Goal: Transaction & Acquisition: Purchase product/service

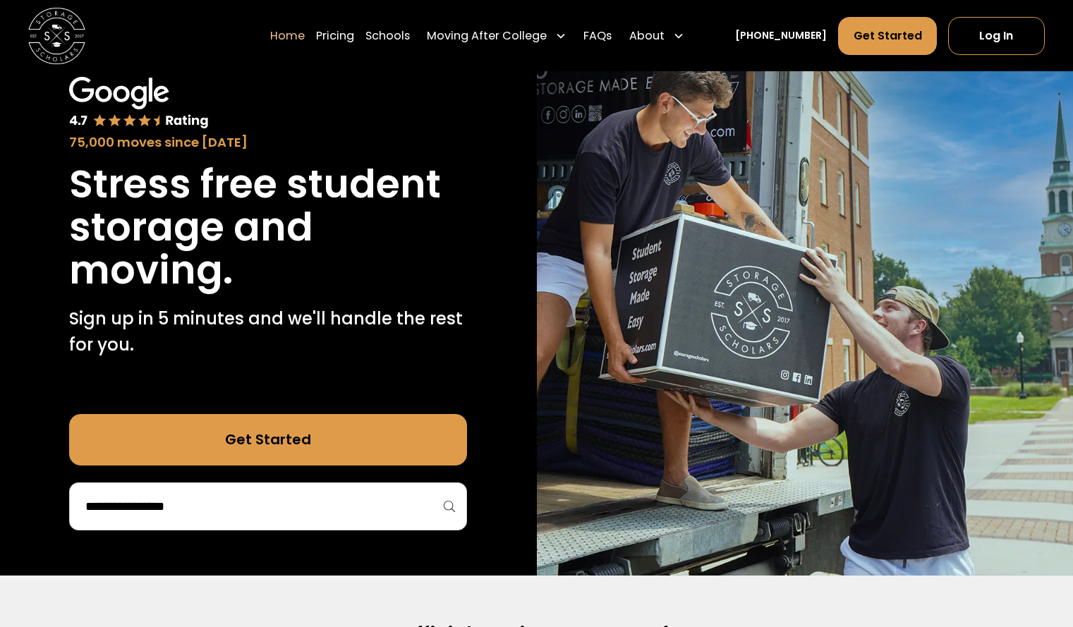
scroll to position [85, 0]
click at [231, 501] on input "search" at bounding box center [268, 507] width 368 height 24
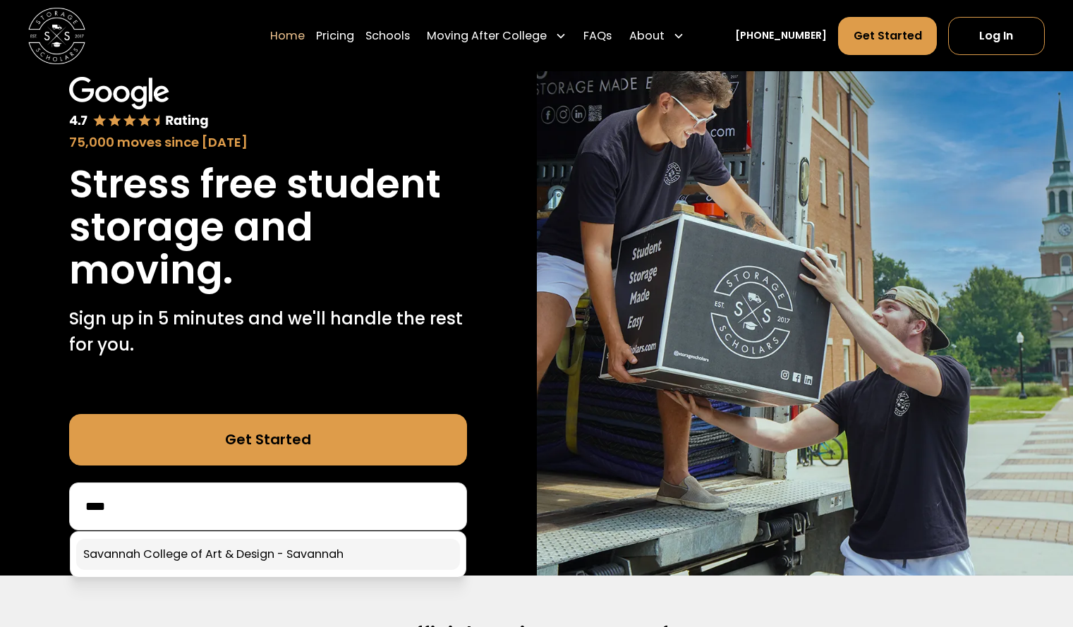
type input "****"
click at [221, 549] on link at bounding box center [268, 554] width 384 height 31
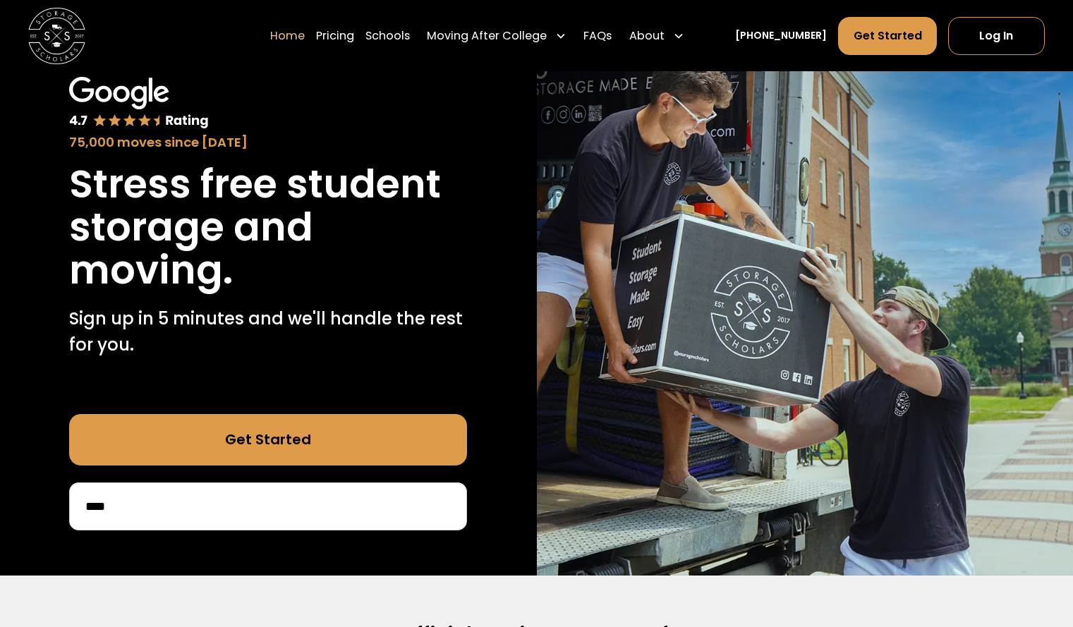
scroll to position [146, 0]
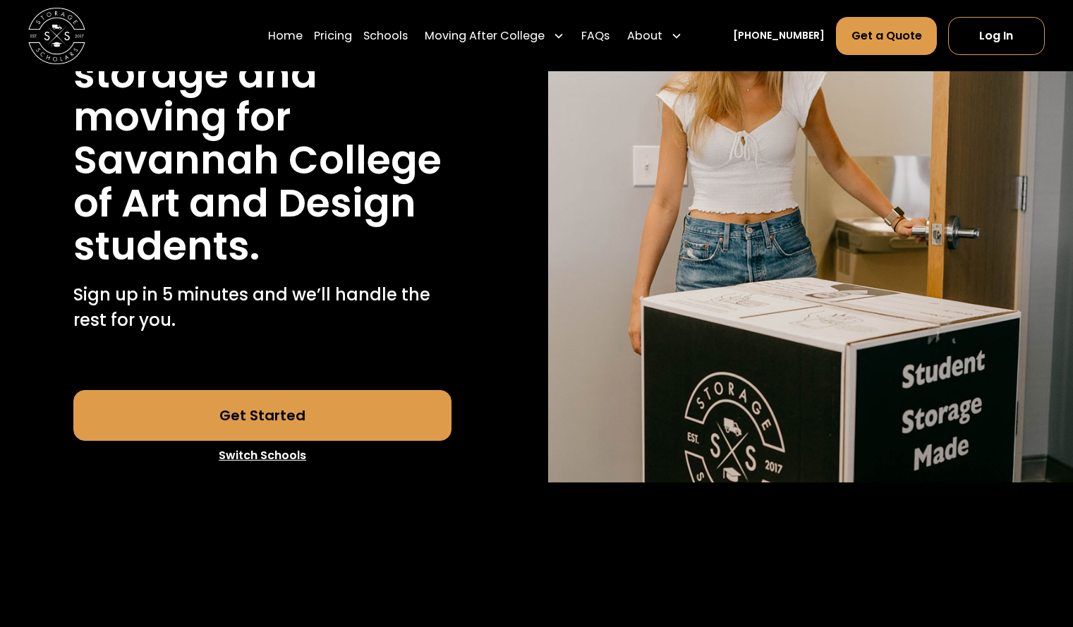
scroll to position [228, 0]
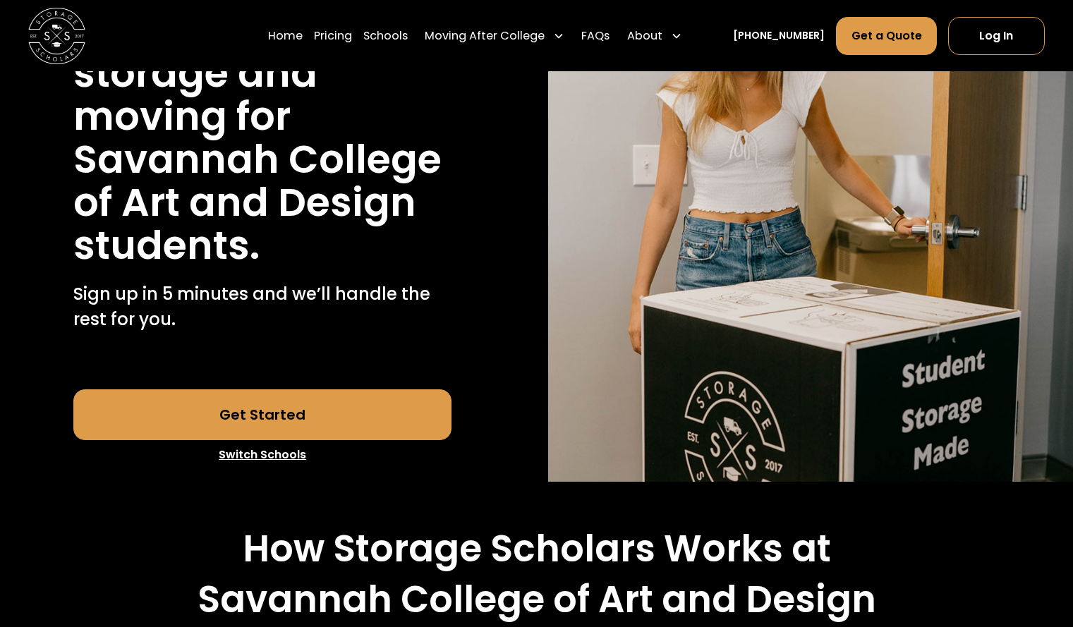
click at [150, 409] on link "Get Started" at bounding box center [262, 415] width 378 height 51
